Goal: Navigation & Orientation: Find specific page/section

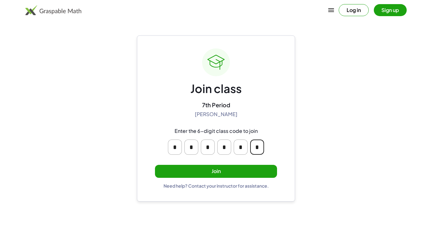
click at [260, 146] on input "*" at bounding box center [257, 147] width 14 height 15
click at [320, 139] on main "Join class 7th Period [PERSON_NAME] Enter the 6-digit class code to join * * * …" at bounding box center [216, 121] width 432 height 243
click at [145, 129] on div "Join class 7th Period [PERSON_NAME] Enter the 6-digit class code to join * * * …" at bounding box center [216, 118] width 158 height 166
click at [190, 172] on button "Join" at bounding box center [216, 171] width 122 height 13
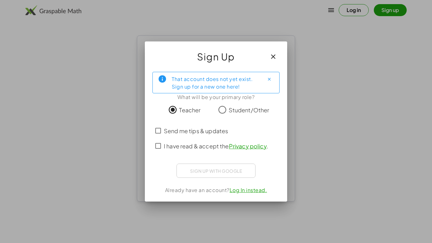
click at [173, 131] on span "Send me tips & updates" at bounding box center [196, 131] width 64 height 9
click at [188, 148] on span "I have read & accept the Privacy policy ." at bounding box center [216, 146] width 104 height 9
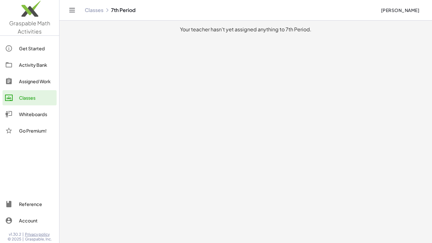
click at [29, 46] on div "Get Started" at bounding box center [36, 49] width 35 height 8
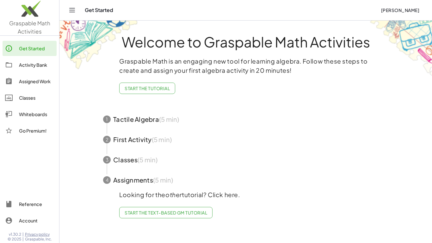
click at [35, 72] on link "Activity Bank" at bounding box center [30, 64] width 54 height 15
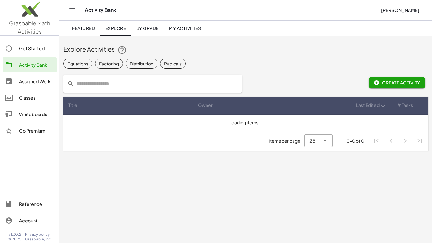
click at [23, 48] on div "Get Started" at bounding box center [36, 49] width 35 height 8
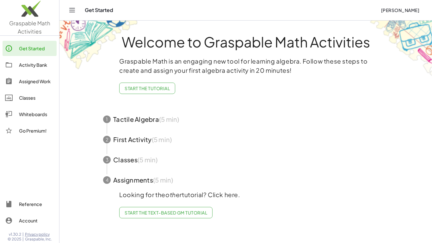
click at [40, 64] on div "Activity Bank" at bounding box center [36, 65] width 35 height 8
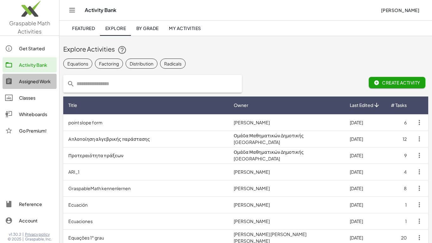
click at [27, 78] on div "Assigned Work" at bounding box center [36, 82] width 35 height 8
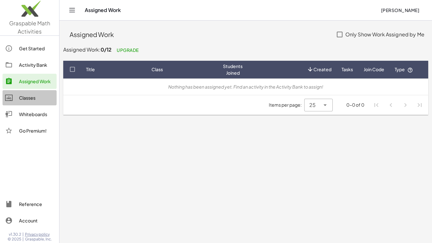
click at [30, 100] on div "Classes" at bounding box center [36, 98] width 35 height 8
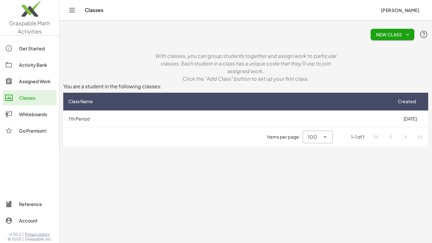
click at [317, 141] on div "100 ***" at bounding box center [311, 137] width 17 height 13
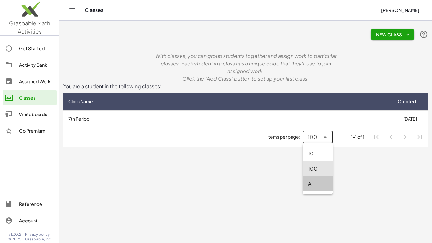
click at [317, 182] on div "All" at bounding box center [318, 184] width 20 height 8
click at [327, 136] on icon at bounding box center [326, 137] width 8 height 8
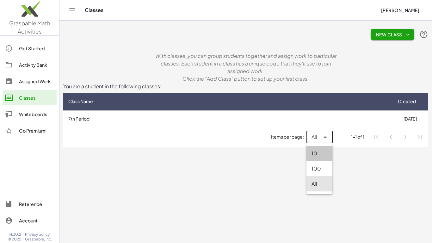
click at [323, 150] on div "10" at bounding box center [320, 154] width 16 height 8
click at [323, 137] on icon at bounding box center [326, 137] width 8 height 8
click at [316, 168] on div "100" at bounding box center [320, 169] width 16 height 8
click at [330, 135] on div "100 ***" at bounding box center [318, 137] width 30 height 13
click at [328, 151] on div "10" at bounding box center [318, 154] width 20 height 8
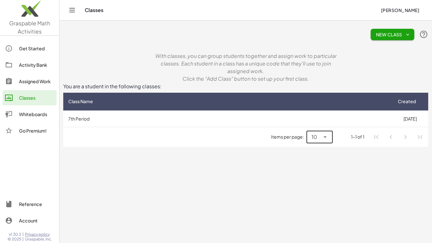
click at [325, 139] on icon at bounding box center [326, 137] width 8 height 8
click at [317, 173] on div "100" at bounding box center [320, 168] width 26 height 15
type input "***"
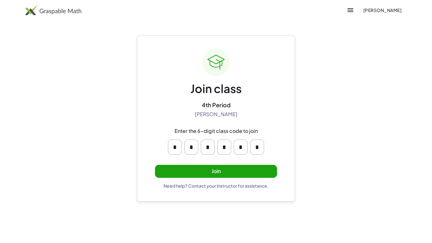
click at [214, 167] on button "Join" at bounding box center [216, 171] width 122 height 13
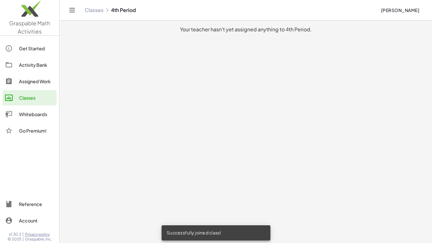
click at [37, 102] on link "Classes" at bounding box center [30, 97] width 54 height 15
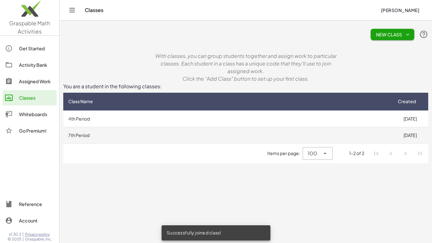
click at [266, 134] on td "7th Period" at bounding box center [227, 135] width 329 height 16
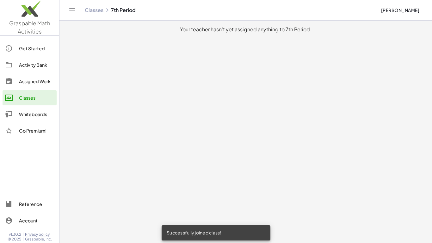
click at [129, 9] on div "Classes 7th Period" at bounding box center [230, 10] width 291 height 6
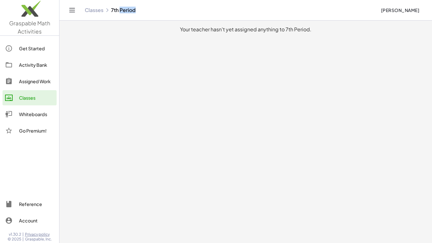
click at [129, 9] on div "Classes 7th Period" at bounding box center [230, 10] width 291 height 6
click at [91, 9] on link "Classes" at bounding box center [94, 10] width 19 height 6
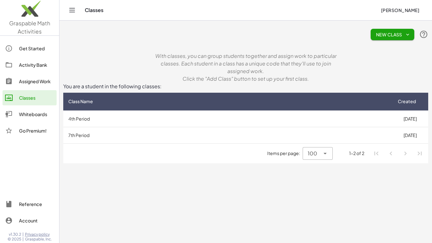
drag, startPoint x: 423, startPoint y: 133, endPoint x: 23, endPoint y: 116, distance: 400.0
click at [23, 116] on div "Graspable Math Activities Get Started Activity Bank Assigned Work Classes White…" at bounding box center [216, 121] width 432 height 243
click at [16, 124] on div "Go Premium!" at bounding box center [30, 130] width 54 height 15
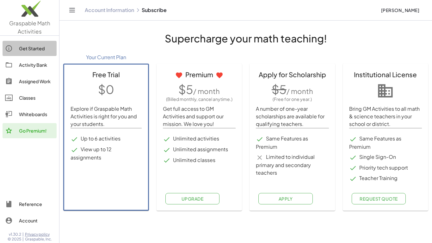
click at [34, 44] on link "Get Started" at bounding box center [30, 48] width 54 height 15
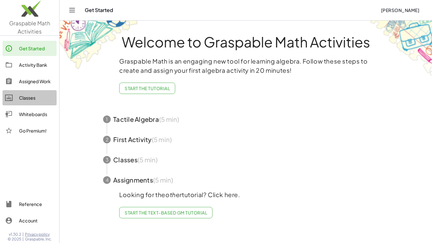
click at [20, 96] on div "Classes" at bounding box center [36, 98] width 35 height 8
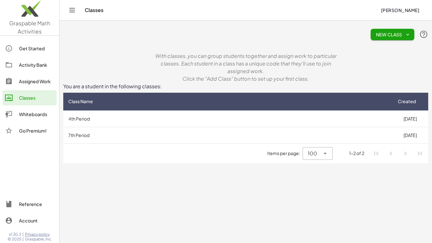
click at [354, 154] on div "1-2 of 2" at bounding box center [356, 153] width 15 height 7
click at [21, 220] on div "Account" at bounding box center [36, 221] width 35 height 8
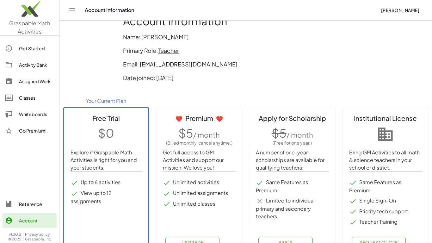
scroll to position [16, 0]
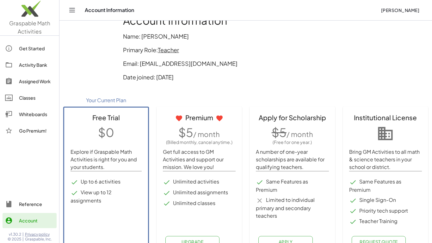
click at [172, 47] on span "Teacher" at bounding box center [168, 49] width 21 height 7
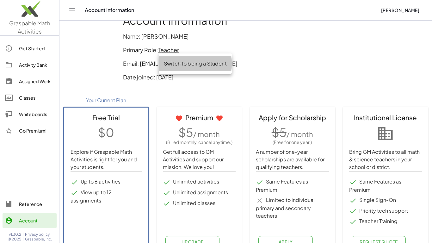
click at [177, 59] on div "Switch to being a Student" at bounding box center [195, 63] width 73 height 15
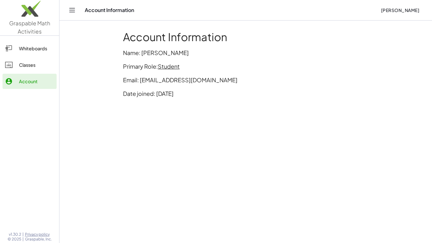
scroll to position [0, 0]
click at [33, 66] on div "Classes" at bounding box center [36, 65] width 35 height 8
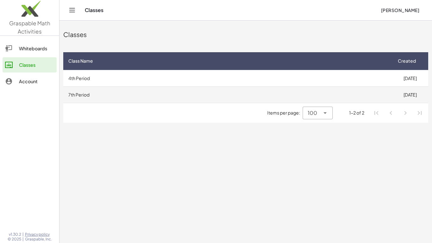
click at [270, 97] on td "7th Period" at bounding box center [227, 94] width 329 height 16
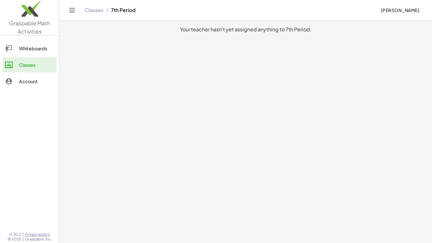
click at [23, 78] on div "Account" at bounding box center [36, 82] width 35 height 8
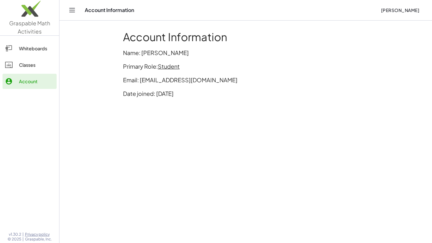
click at [42, 53] on link "Whiteboards" at bounding box center [30, 48] width 54 height 15
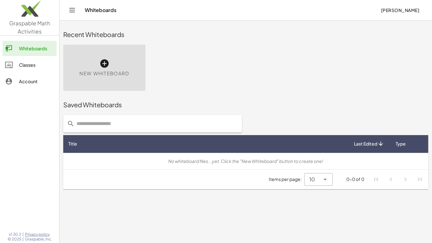
click at [25, 56] on link "Whiteboards" at bounding box center [30, 48] width 54 height 15
